Goal: Check status

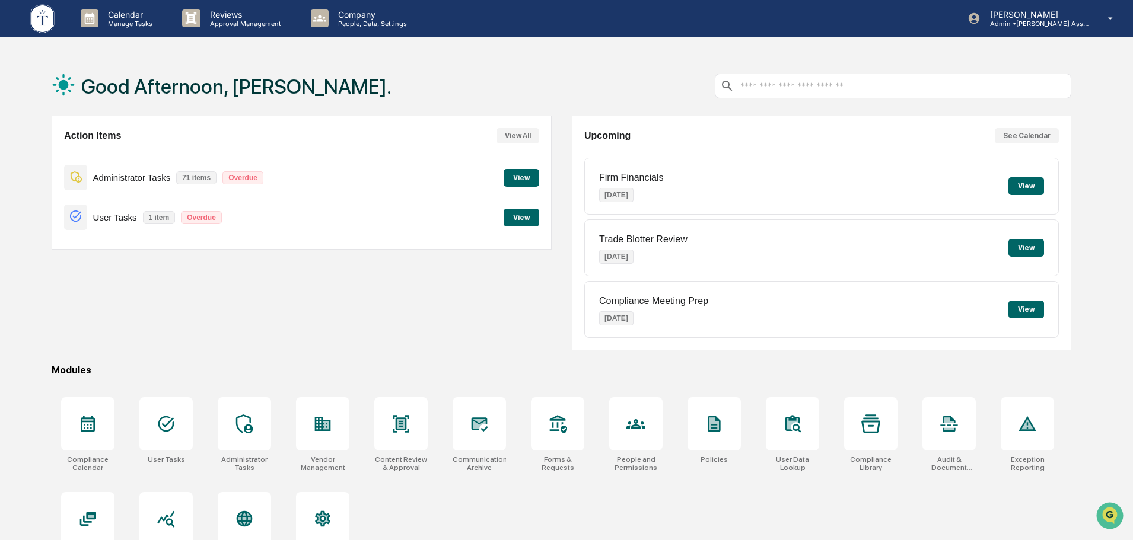
click at [524, 215] on button "View" at bounding box center [522, 218] width 36 height 18
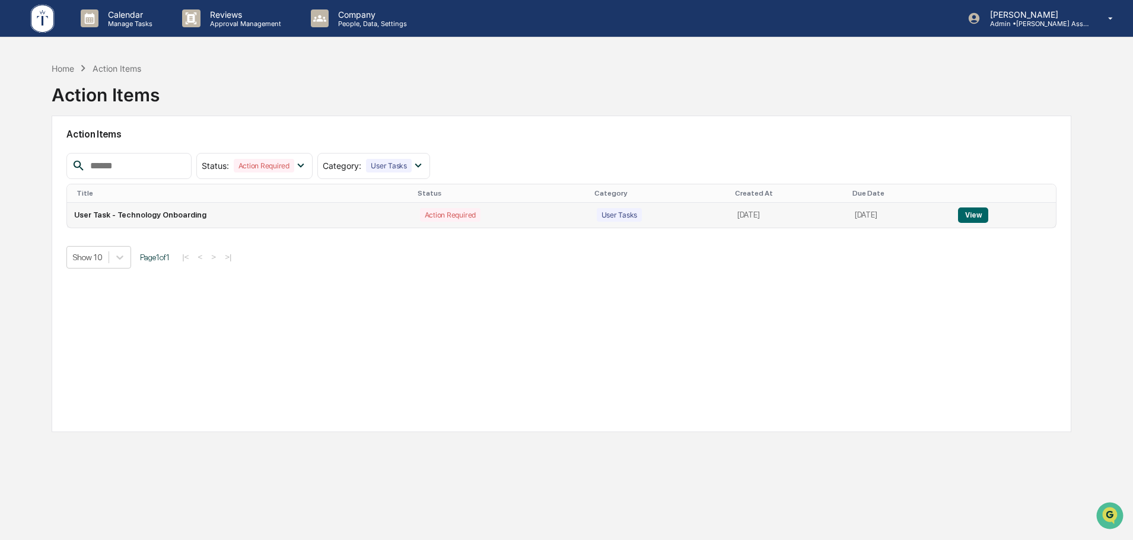
click at [975, 218] on button "View" at bounding box center [973, 215] width 30 height 15
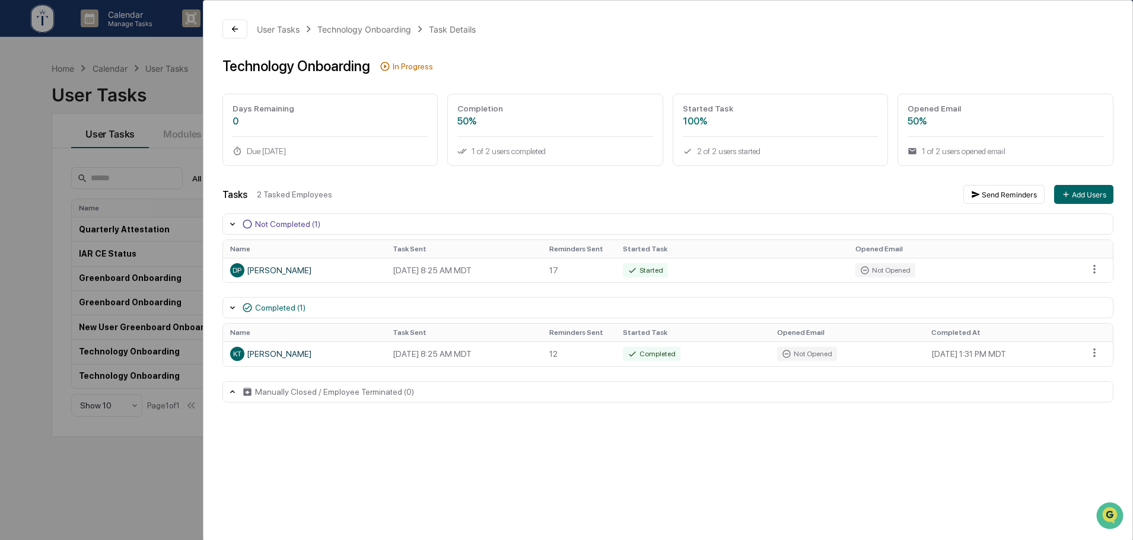
click at [174, 159] on div "User Tasks Technology Onboarding Task Details Technology Onboarding In Progress…" at bounding box center [566, 270] width 1133 height 540
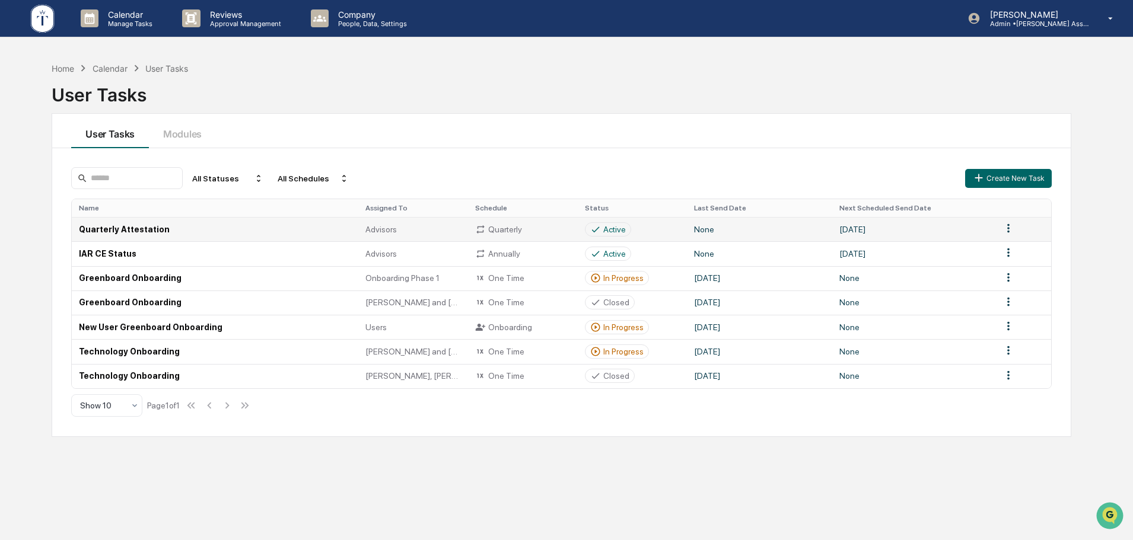
click at [606, 231] on div "Active" at bounding box center [614, 229] width 23 height 9
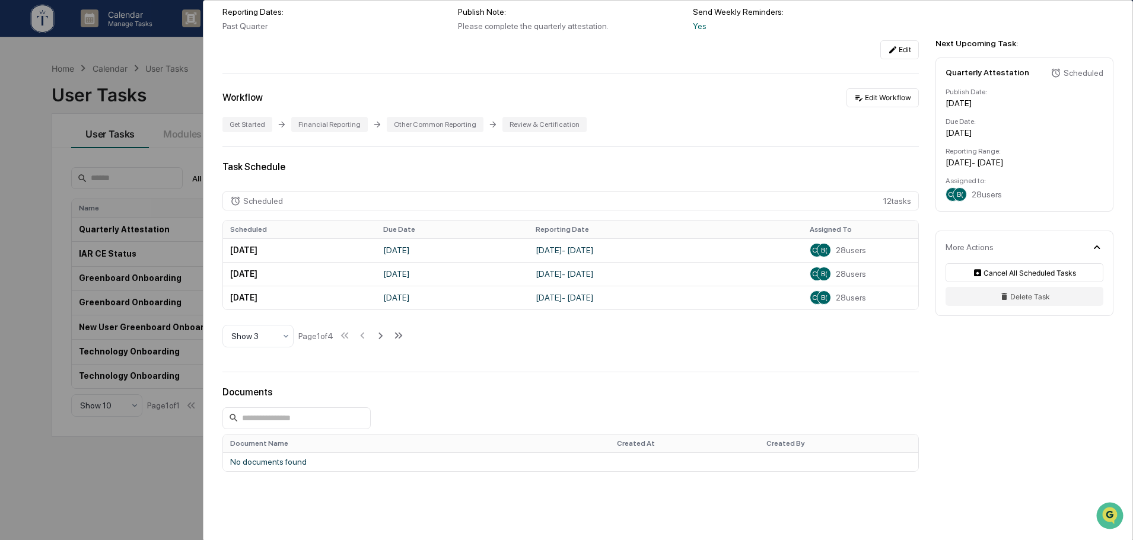
scroll to position [198, 0]
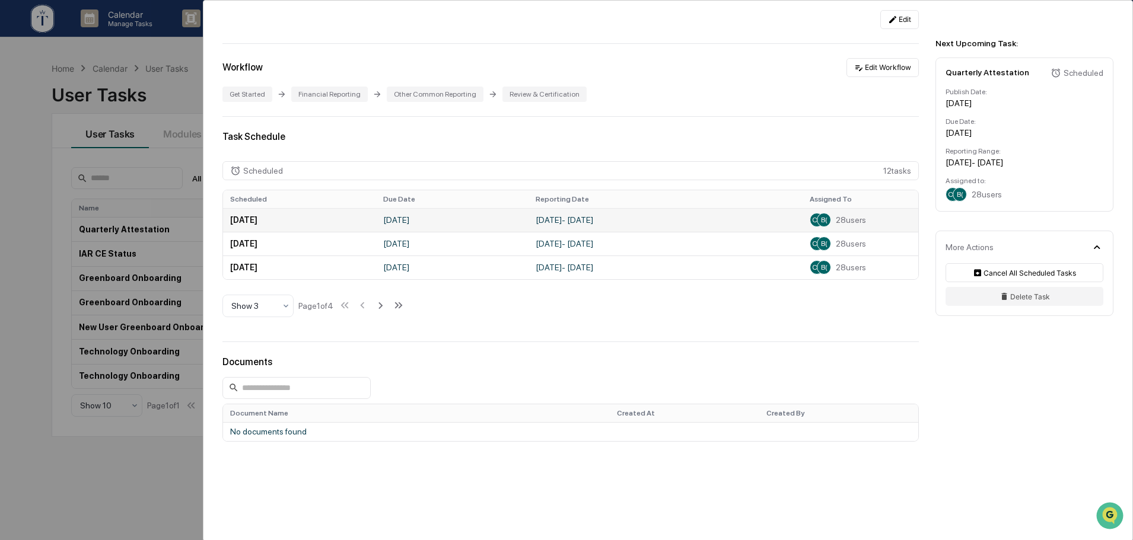
click at [772, 222] on td "[DATE] - [DATE]" at bounding box center [665, 220] width 274 height 24
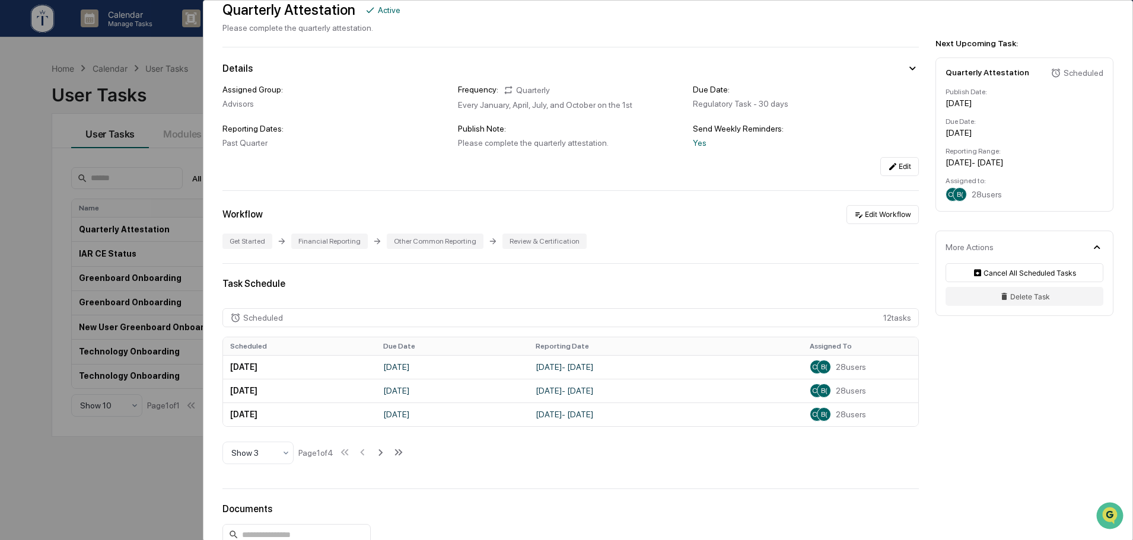
scroll to position [0, 0]
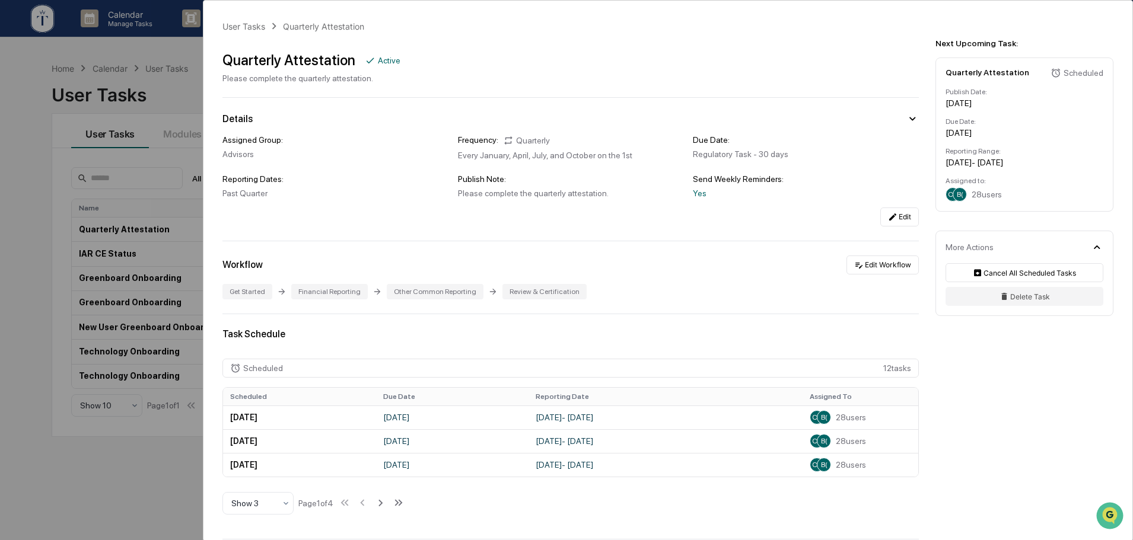
click at [189, 154] on div "User Tasks Quarterly Attestation Quarterly Attestation Active Please complete t…" at bounding box center [566, 270] width 1133 height 540
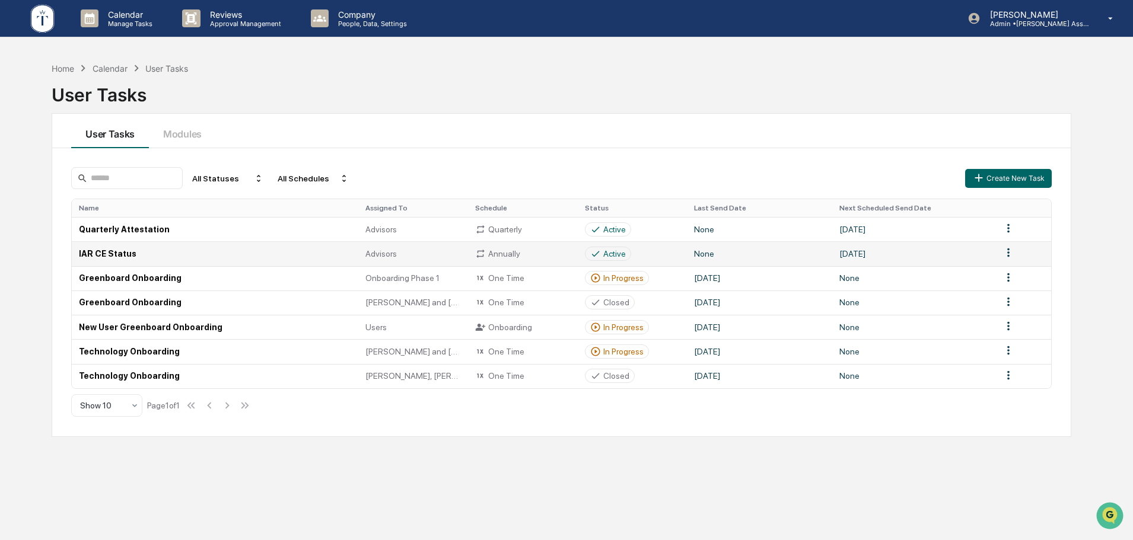
click at [616, 251] on div "Active" at bounding box center [614, 253] width 23 height 9
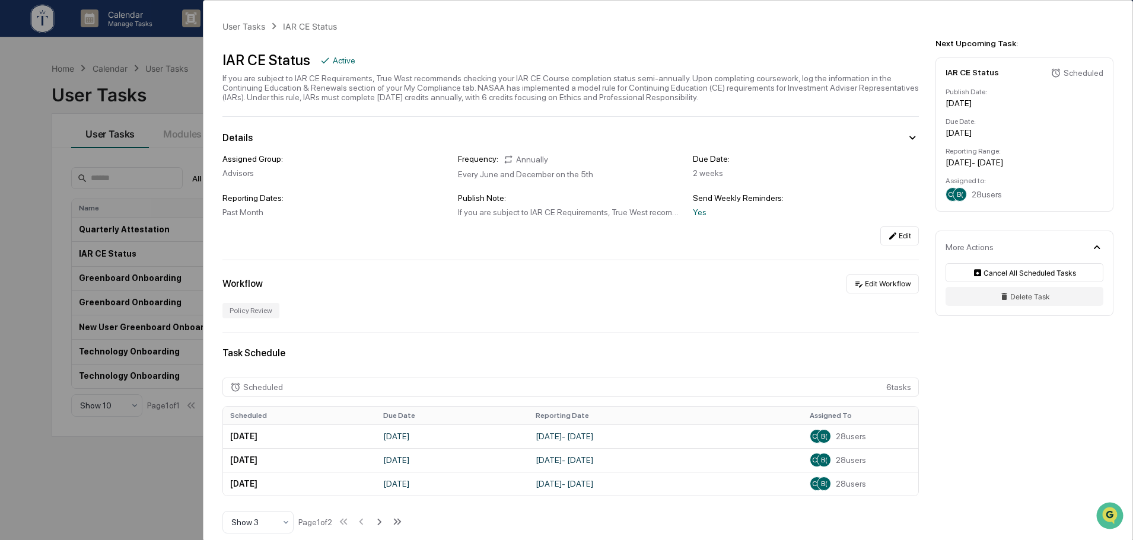
click at [49, 324] on div "User Tasks IAR CE Status IAR CE Status Active If you are subject to IAR CE Requ…" at bounding box center [566, 270] width 1133 height 540
